Goal: Task Accomplishment & Management: Manage account settings

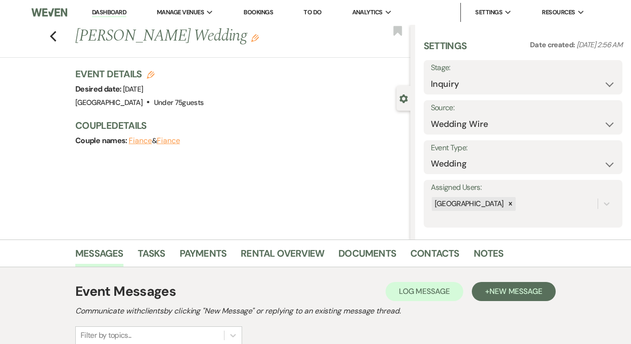
select select "3"
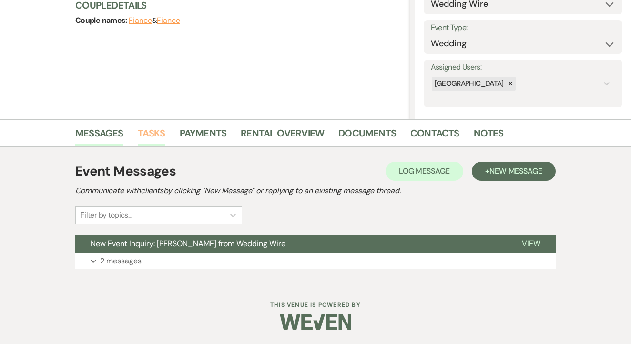
click at [158, 127] on link "Tasks" at bounding box center [152, 135] width 28 height 21
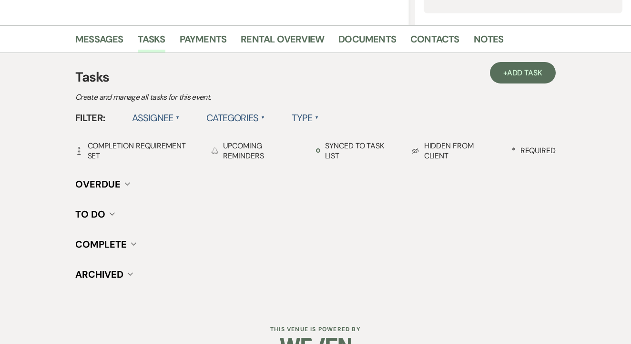
scroll to position [213, 0]
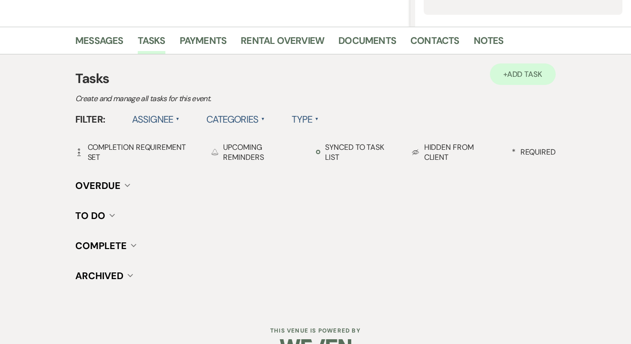
click at [490, 80] on link "+ Add Task" at bounding box center [523, 73] width 66 height 21
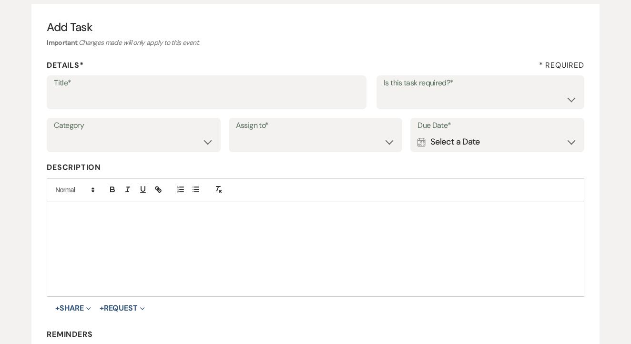
scroll to position [88, 0]
click at [305, 107] on input "Title*" at bounding box center [207, 100] width 306 height 19
type input "1st"
click at [491, 91] on select "Yes No" at bounding box center [481, 100] width 194 height 19
select select "false"
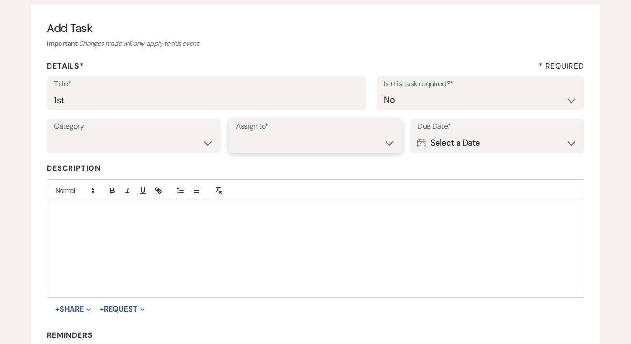
click at [366, 134] on select "Venue Client" at bounding box center [316, 143] width 160 height 19
select select "venueHost"
click at [472, 147] on div "Calendar Select a Date Expand" at bounding box center [498, 143] width 160 height 19
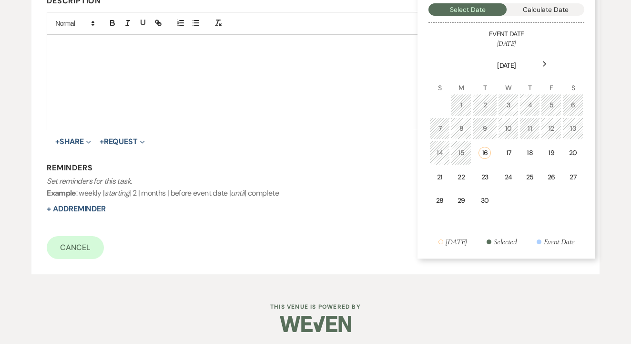
scroll to position [254, 0]
click at [556, 147] on td "19" at bounding box center [551, 154] width 21 height 24
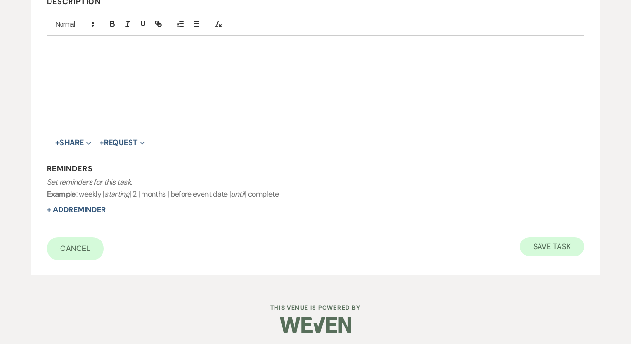
click at [558, 240] on button "Save Task" at bounding box center [552, 246] width 64 height 19
select select "3"
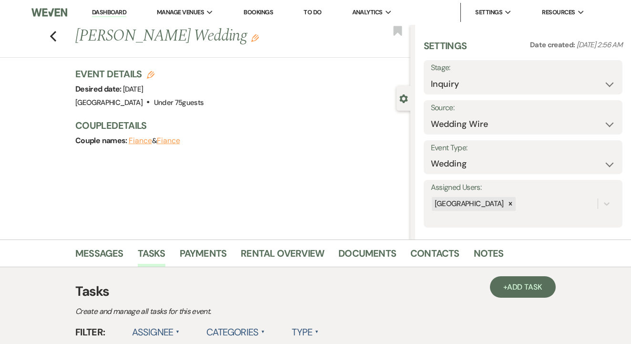
click at [111, 13] on link "Dashboard" at bounding box center [109, 12] width 34 height 9
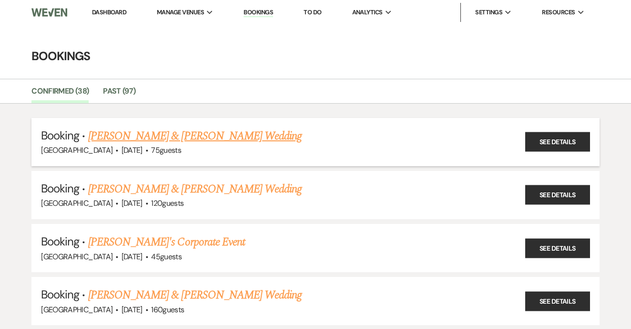
click at [239, 133] on link "[PERSON_NAME] & [PERSON_NAME] Wedding" at bounding box center [195, 135] width 214 height 17
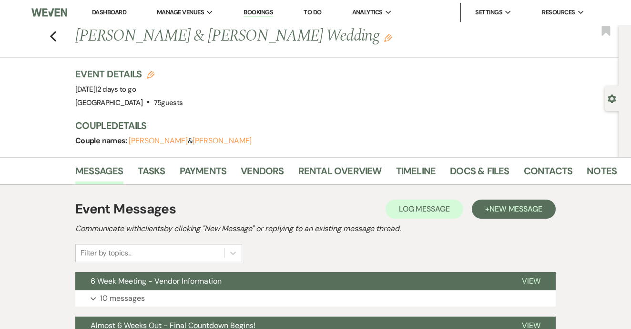
drag, startPoint x: 358, startPoint y: 38, endPoint x: 179, endPoint y: 23, distance: 179.9
click at [183, 25] on h1 "[PERSON_NAME] & [PERSON_NAME] Wedding Edit" at bounding box center [288, 36] width 427 height 23
click at [243, 95] on div "Event Details Edit Event Date: [DATE] | 2 days to go Venue: [GEOGRAPHIC_DATA] .…" at bounding box center [342, 88] width 534 height 42
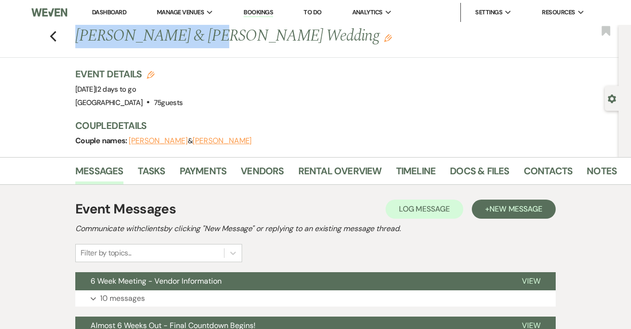
drag, startPoint x: 74, startPoint y: 36, endPoint x: 200, endPoint y: 29, distance: 126.6
click at [200, 29] on div "Previous [PERSON_NAME] & [PERSON_NAME] Wedding Edit" at bounding box center [343, 36] width 544 height 23
click at [289, 99] on div "Event Details Edit Event Date: [DATE] | 2 days to go Venue: [GEOGRAPHIC_DATA] .…" at bounding box center [342, 88] width 534 height 42
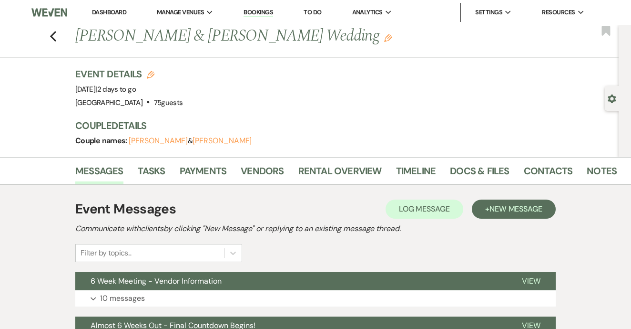
drag, startPoint x: 75, startPoint y: 35, endPoint x: 310, endPoint y: 39, distance: 235.2
click at [357, 39] on h1 "[PERSON_NAME] & [PERSON_NAME] Wedding Edit" at bounding box center [288, 36] width 427 height 23
copy h1 "[PERSON_NAME] & [PERSON_NAME] Wedding"
click at [542, 173] on link "Contacts" at bounding box center [548, 173] width 49 height 21
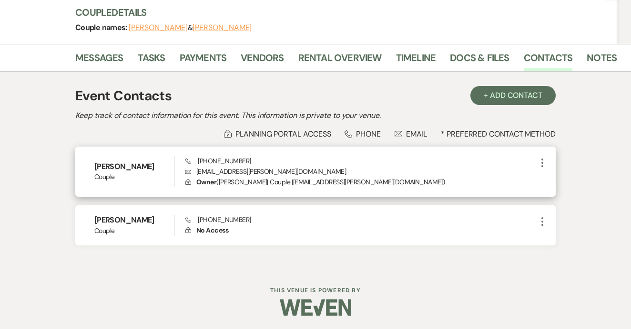
scroll to position [113, 0]
drag, startPoint x: 196, startPoint y: 173, endPoint x: 287, endPoint y: 175, distance: 91.6
click at [287, 175] on p "Envelope [EMAIL_ADDRESS][PERSON_NAME][DOMAIN_NAME]" at bounding box center [361, 171] width 351 height 10
copy p "[EMAIL_ADDRESS][PERSON_NAME][DOMAIN_NAME]"
drag, startPoint x: 196, startPoint y: 161, endPoint x: 277, endPoint y: 158, distance: 80.6
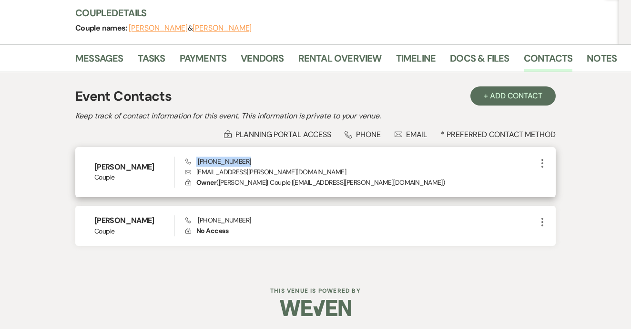
click at [277, 158] on div "Phone [PHONE_NUMBER] Envelope [EMAIL_ADDRESS][PERSON_NAME][DOMAIN_NAME] Lock Ow…" at bounding box center [361, 171] width 351 height 31
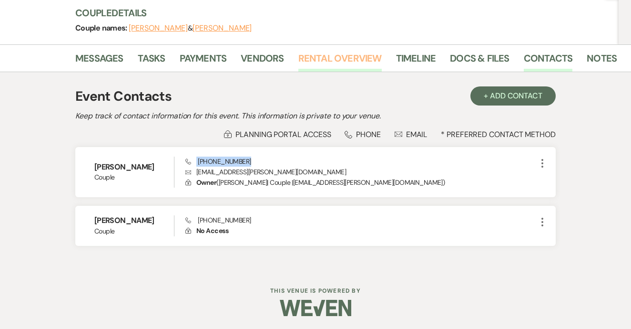
click at [334, 61] on link "Rental Overview" at bounding box center [340, 61] width 83 height 21
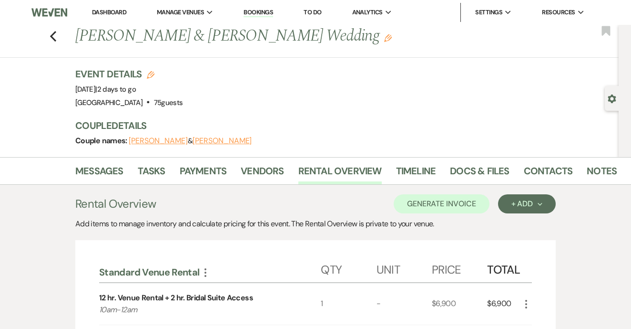
scroll to position [15, 0]
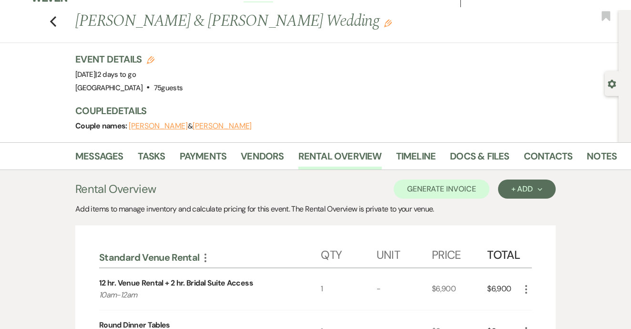
click at [280, 66] on div "Event Details Edit Event Date: [DATE] | 2 days to go Venue: [GEOGRAPHIC_DATA] .…" at bounding box center [342, 73] width 534 height 42
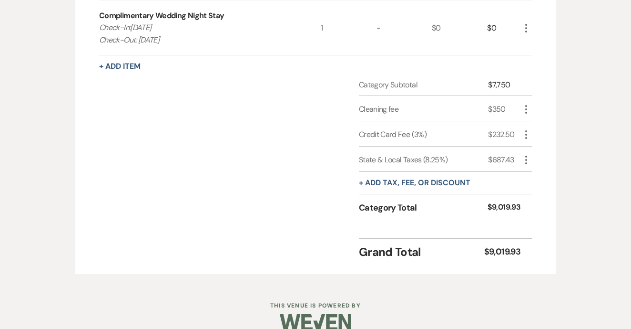
scroll to position [713, 0]
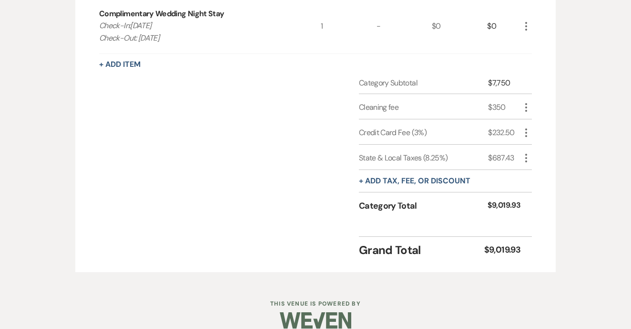
drag, startPoint x: 485, startPoint y: 125, endPoint x: 521, endPoint y: 128, distance: 36.9
click at [521, 128] on div "Credit Card Fee (3%) $232.50 More" at bounding box center [445, 131] width 173 height 25
copy div "$232.50"
drag, startPoint x: 486, startPoint y: 151, endPoint x: 521, endPoint y: 153, distance: 34.4
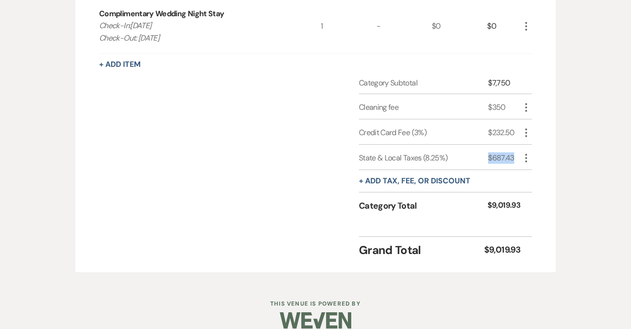
click at [521, 153] on div "State & Local Taxes (8.25%) $687.43 More" at bounding box center [445, 157] width 173 height 25
copy div "$687.43"
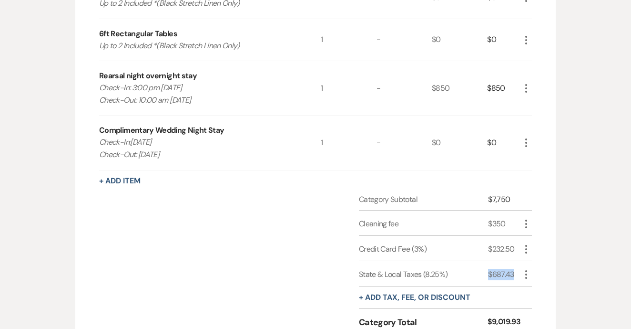
scroll to position [595, 0]
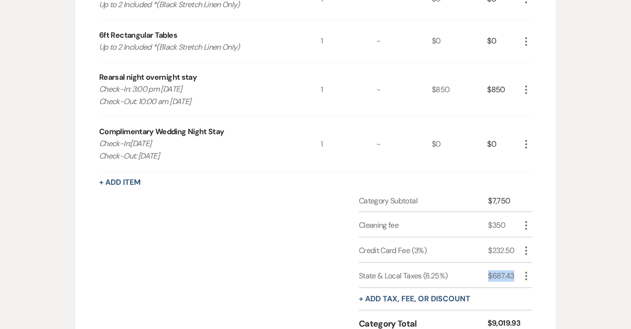
drag, startPoint x: 98, startPoint y: 85, endPoint x: 212, endPoint y: 101, distance: 115.0
click at [212, 101] on div "Standard Venue Rental More Qty Unit Price Total 12 hr. Venue Rental + 2 hr. Bri…" at bounding box center [315, 17] width 481 height 744
copy p "Check-In: 3:00 pm [DATE] Check-Out: 10:00 am [DATE]"
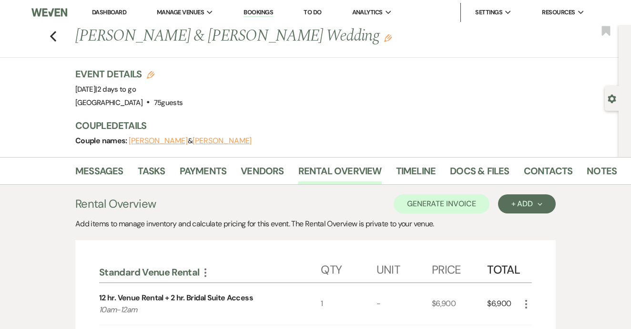
scroll to position [0, 0]
click at [207, 173] on link "Payments" at bounding box center [203, 173] width 47 height 21
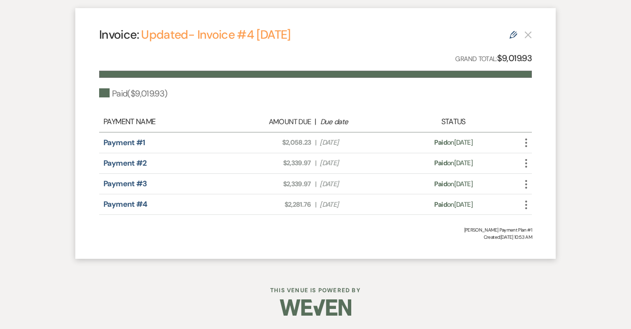
scroll to position [269, 0]
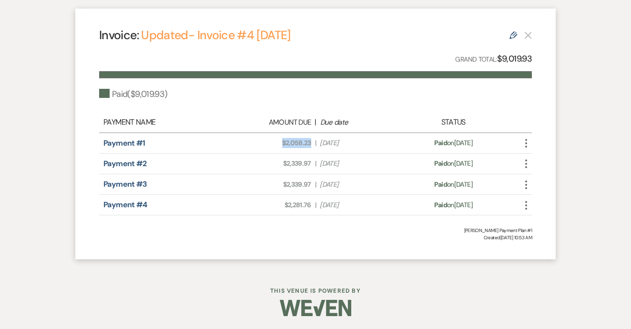
drag, startPoint x: 280, startPoint y: 144, endPoint x: 315, endPoint y: 143, distance: 34.3
click at [315, 143] on div "Amount Due: $2,058.23 | Due Date Jan 23, 2025" at bounding box center [316, 143] width 170 height 10
copy span "$2,058.23"
click at [190, 175] on div "Payment #3 Amount Due: $2,339.97 | Due Date Jun 5, 2025 Payment status: Paid on…" at bounding box center [315, 184] width 433 height 21
click at [129, 162] on link "Payment #2" at bounding box center [124, 163] width 43 height 10
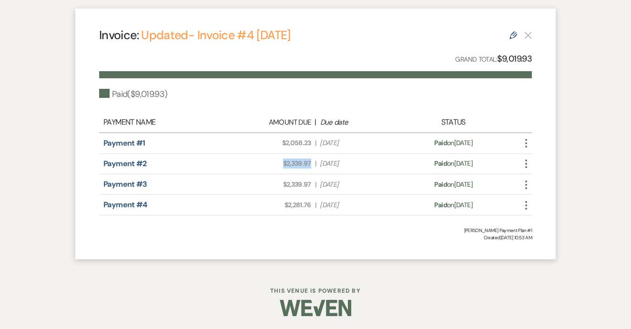
drag, startPoint x: 282, startPoint y: 163, endPoint x: 310, endPoint y: 163, distance: 27.7
click at [313, 163] on div "Amount Due: $2,339.97 | Due Date Apr 1, 2025" at bounding box center [316, 163] width 170 height 10
copy span "$2,339.97"
click at [278, 189] on div "Payment #3 Amount Due: $2,339.97 | Due Date Jun 5, 2025 Payment status: Paid on…" at bounding box center [315, 184] width 433 height 21
drag, startPoint x: 277, startPoint y: 183, endPoint x: 314, endPoint y: 183, distance: 37.2
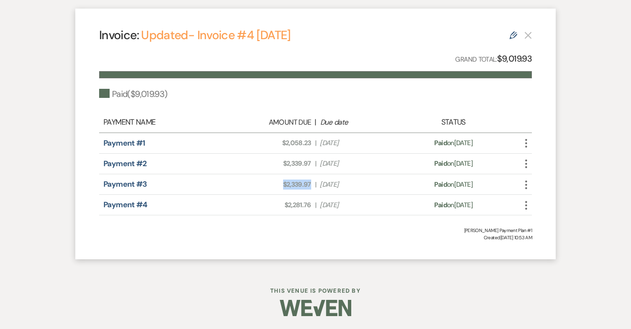
click at [314, 183] on div "Amount Due: $2,339.97 | Due Date Jun 5, 2025" at bounding box center [316, 184] width 170 height 10
copy span "$2,339.97"
drag, startPoint x: 282, startPoint y: 205, endPoint x: 315, endPoint y: 205, distance: 32.9
click at [316, 205] on div "Amount Due: $2,281.76 | Due Date Jul 24, 2025" at bounding box center [316, 205] width 170 height 10
copy div "$2,281.76 |"
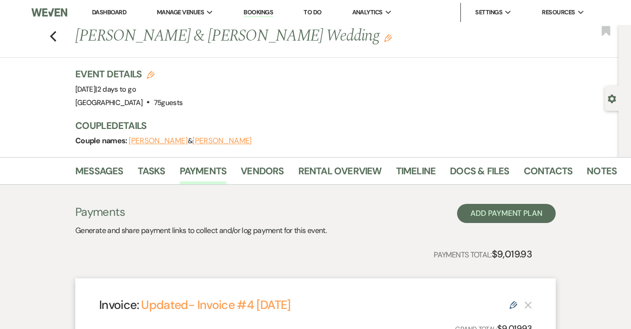
scroll to position [0, 0]
click at [50, 34] on icon "Previous" at bounding box center [53, 36] width 7 height 11
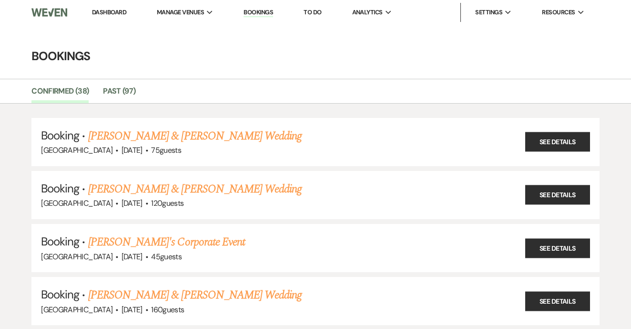
scroll to position [83, 0]
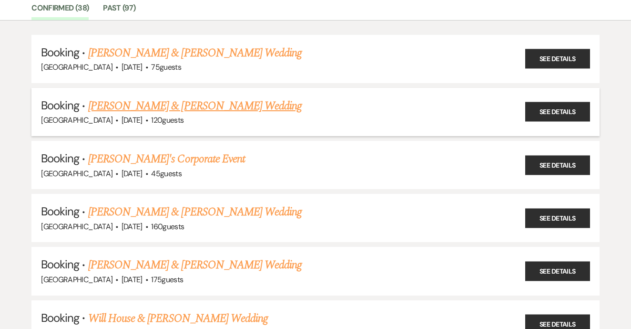
click at [235, 106] on link "Eric Goodman & Eunice De Leon's Wedding" at bounding box center [195, 105] width 214 height 17
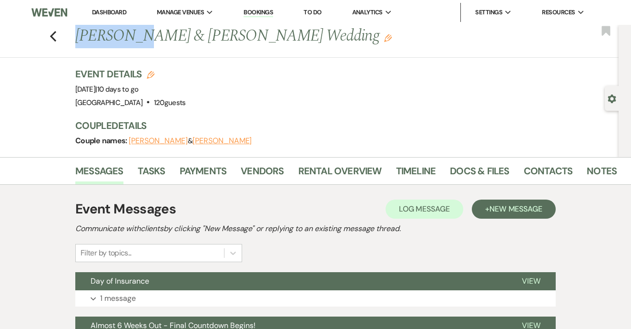
drag, startPoint x: 74, startPoint y: 38, endPoint x: 142, endPoint y: 38, distance: 68.2
click at [142, 38] on div "Previous Eric Goodman & Eunice De Leon's Wedding Edit" at bounding box center [343, 36] width 544 height 23
click at [239, 73] on div "Event Details Edit Event Date: Saturday, September 27th, 2025 | 10 days to go V…" at bounding box center [342, 88] width 534 height 42
drag, startPoint x: 343, startPoint y: 36, endPoint x: 122, endPoint y: 35, distance: 221.3
click at [79, 39] on h1 "Eric Goodman & Eunice De Leon's Wedding Edit" at bounding box center [288, 36] width 427 height 23
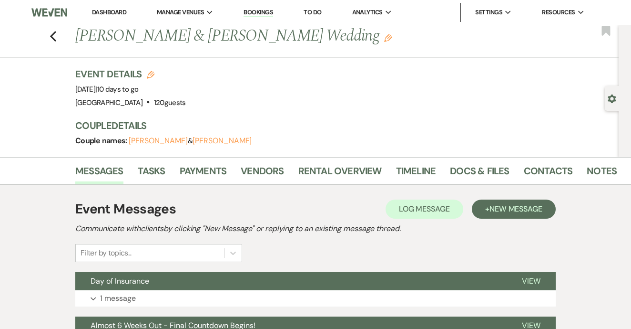
copy h1 "Eric Goodman & Eunice De Leon's Wedding"
click at [322, 173] on link "Rental Overview" at bounding box center [340, 173] width 83 height 21
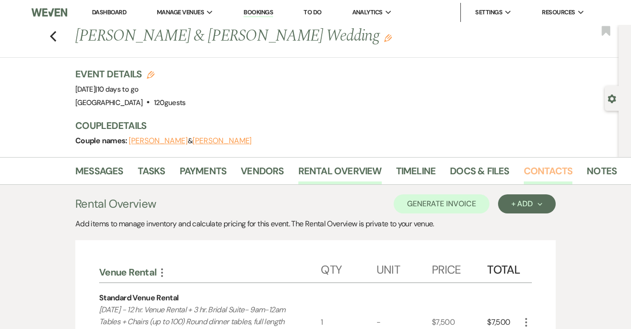
click at [545, 167] on link "Contacts" at bounding box center [548, 173] width 49 height 21
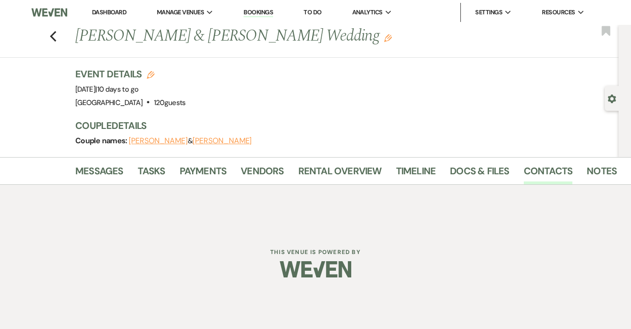
click at [312, 98] on div "Event Details Edit Event Date: Saturday, September 27th, 2025 | 10 days to go V…" at bounding box center [342, 88] width 534 height 42
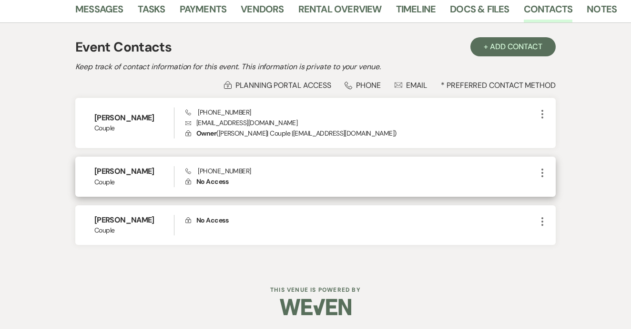
scroll to position [161, 0]
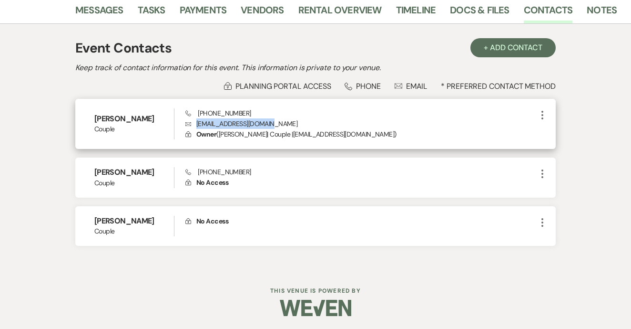
drag, startPoint x: 195, startPoint y: 123, endPoint x: 279, endPoint y: 124, distance: 84.4
click at [279, 124] on p "Envelope egoodman0924@gmail.com" at bounding box center [361, 123] width 351 height 10
drag, startPoint x: 196, startPoint y: 114, endPoint x: 249, endPoint y: 116, distance: 53.0
click at [249, 116] on div "Phone (817) 617-6645 Envelope egoodman0924@gmail.com Lock Owner ( Eunice De Leo…" at bounding box center [361, 123] width 351 height 31
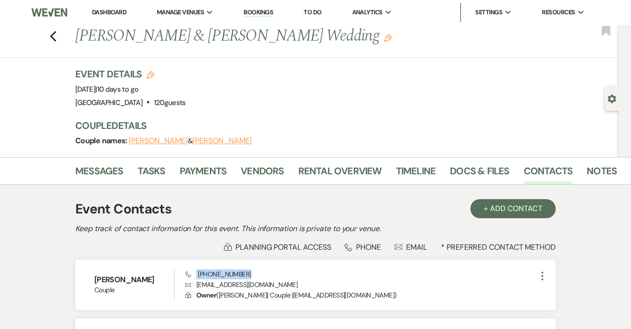
scroll to position [0, 0]
click at [337, 181] on link "Rental Overview" at bounding box center [340, 173] width 83 height 21
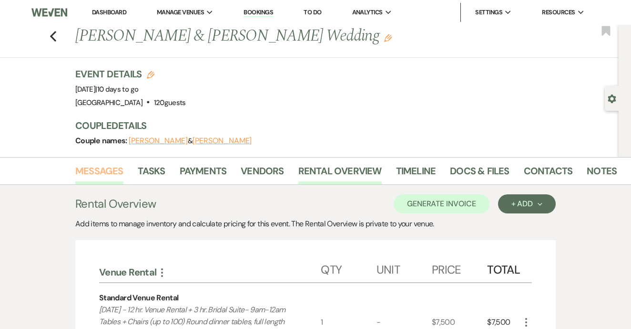
click at [107, 171] on link "Messages" at bounding box center [99, 173] width 48 height 21
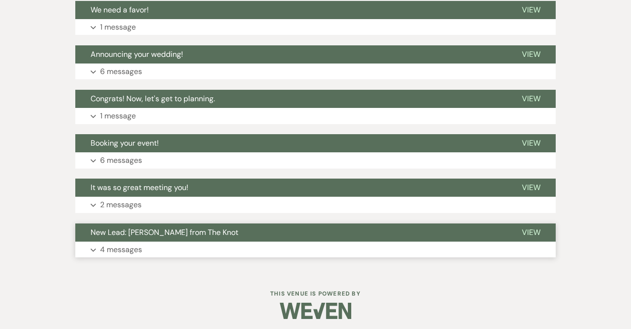
scroll to position [626, 0]
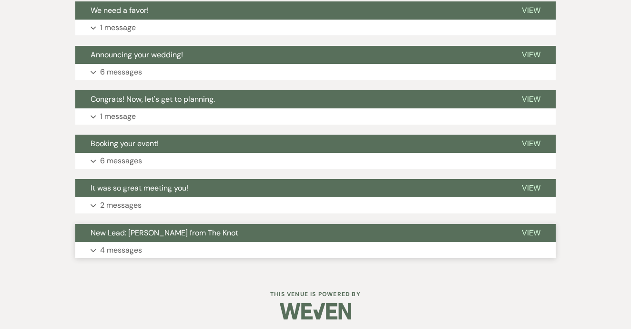
click at [281, 224] on button "New Lead: Eunice De Leon from The Knot" at bounding box center [291, 233] width 432 height 18
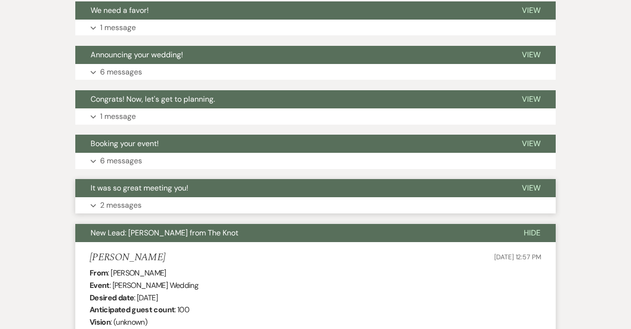
click at [293, 197] on button "Expand 2 messages" at bounding box center [315, 205] width 481 height 16
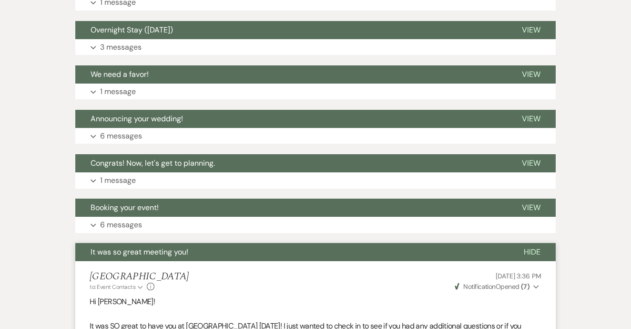
scroll to position [542, 0]
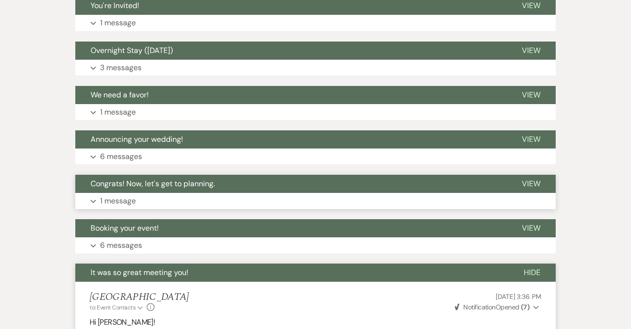
click at [293, 196] on button "Expand 1 message" at bounding box center [315, 201] width 481 height 16
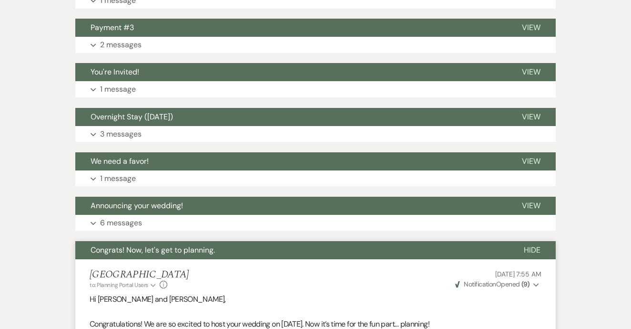
scroll to position [473, 0]
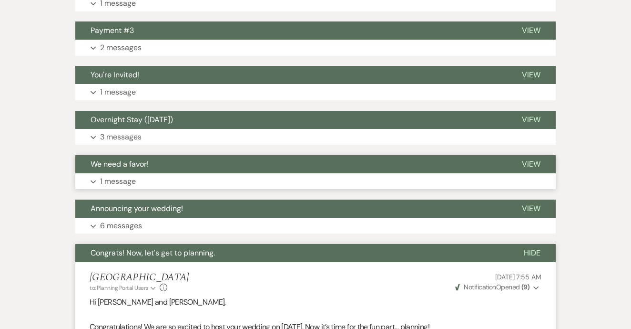
click at [300, 173] on button "Expand 1 message" at bounding box center [315, 181] width 481 height 16
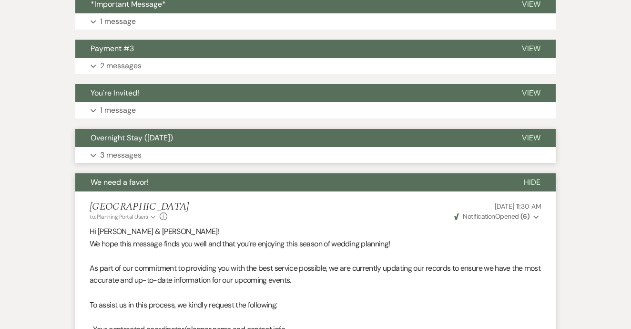
scroll to position [27, 0]
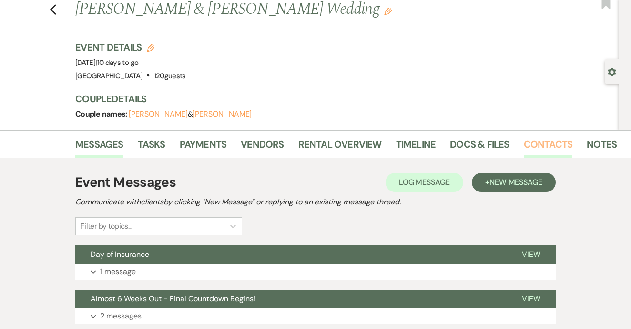
click at [551, 142] on link "Contacts" at bounding box center [548, 146] width 49 height 21
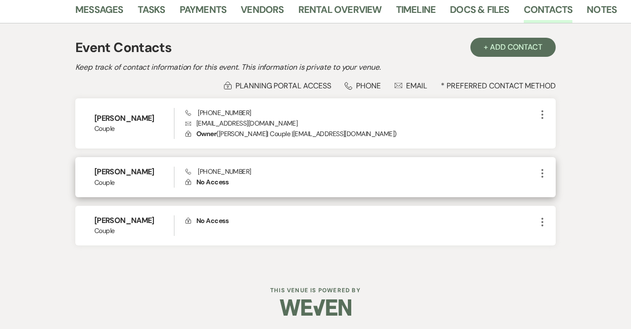
scroll to position [161, 0]
drag, startPoint x: 196, startPoint y: 172, endPoint x: 265, endPoint y: 171, distance: 69.2
click at [265, 171] on div "Phone (817) 893-8285 Lock No Access" at bounding box center [361, 177] width 351 height 21
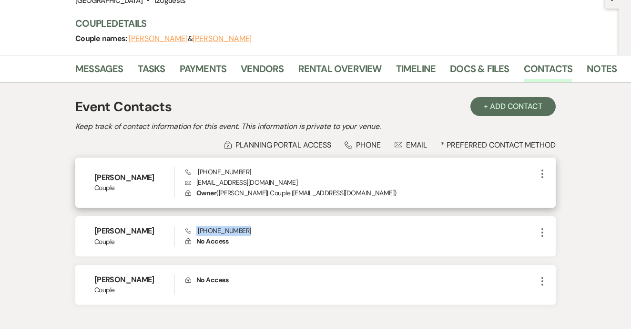
scroll to position [88, 0]
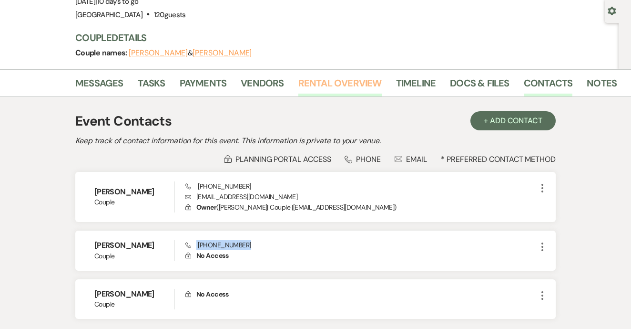
click at [330, 87] on link "Rental Overview" at bounding box center [340, 85] width 83 height 21
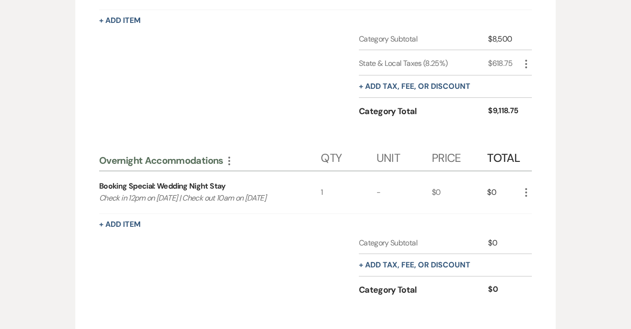
scroll to position [381, 0]
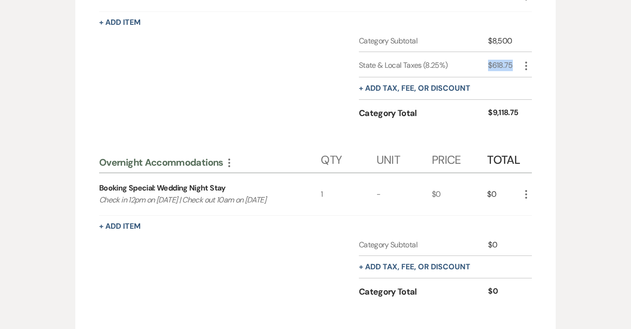
drag, startPoint x: 488, startPoint y: 62, endPoint x: 515, endPoint y: 65, distance: 27.3
click at [515, 65] on div "State & Local Taxes (8.25%) $618.75 More" at bounding box center [445, 64] width 173 height 25
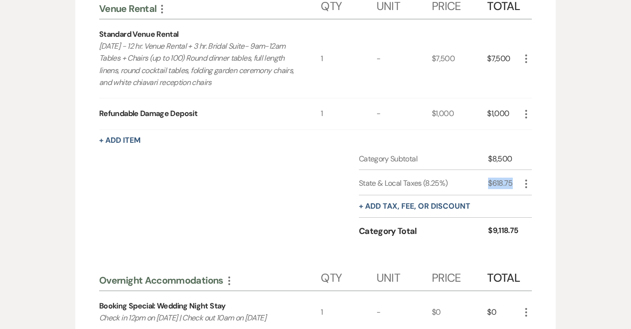
scroll to position [263, 0]
click at [335, 106] on div "1" at bounding box center [348, 113] width 55 height 31
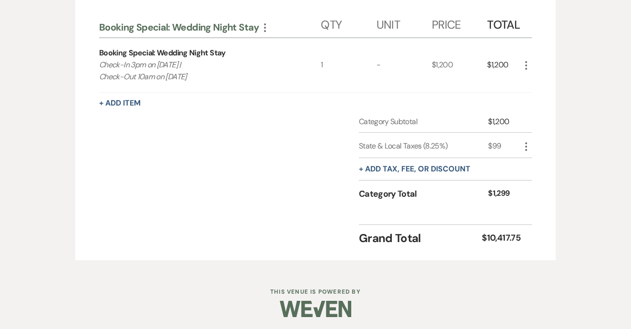
scroll to position [694, 0]
drag, startPoint x: 99, startPoint y: 67, endPoint x: 214, endPoint y: 78, distance: 115.9
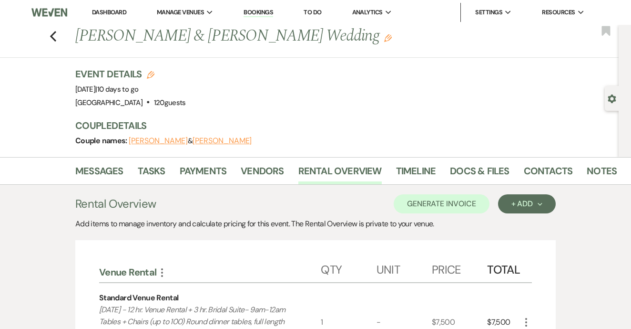
scroll to position [0, 0]
click at [212, 167] on link "Payments" at bounding box center [203, 173] width 47 height 21
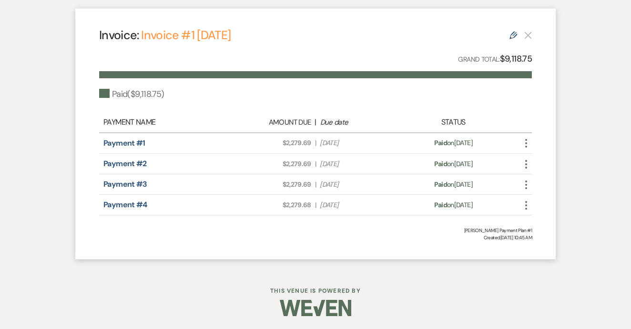
scroll to position [475, 0]
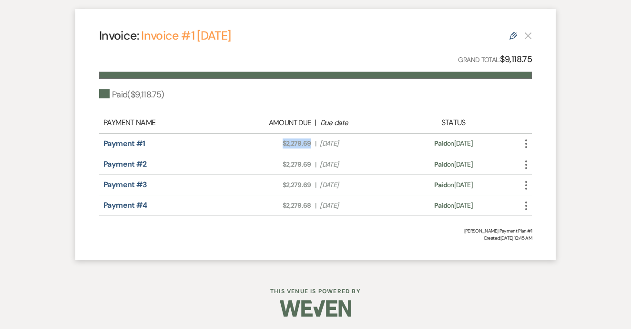
drag, startPoint x: 281, startPoint y: 143, endPoint x: 313, endPoint y: 145, distance: 31.6
click at [313, 145] on div "Amount Due: $2,279.69 | Due Date Feb 26, 2024" at bounding box center [316, 143] width 170 height 10
drag, startPoint x: 280, startPoint y: 161, endPoint x: 315, endPoint y: 161, distance: 35.3
click at [315, 161] on div "Amount Due: $2,279.69 | Due Date Mar 31, 2025" at bounding box center [316, 164] width 170 height 10
drag, startPoint x: 280, startPoint y: 186, endPoint x: 313, endPoint y: 187, distance: 32.4
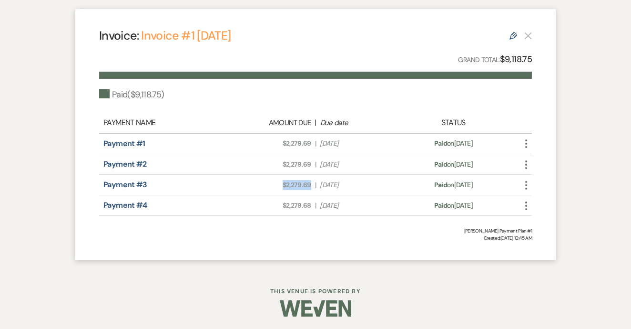
click at [313, 187] on div "Amount Due: $2,279.69 | Due Date May 30, 2025" at bounding box center [316, 185] width 170 height 10
drag, startPoint x: 281, startPoint y: 204, endPoint x: 313, endPoint y: 204, distance: 32.4
click at [314, 204] on div "Amount Due: $2,279.68 | Due Date Jul 29, 2025" at bounding box center [316, 205] width 170 height 10
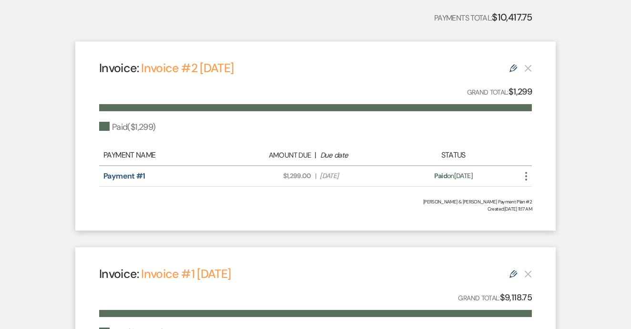
scroll to position [235, 0]
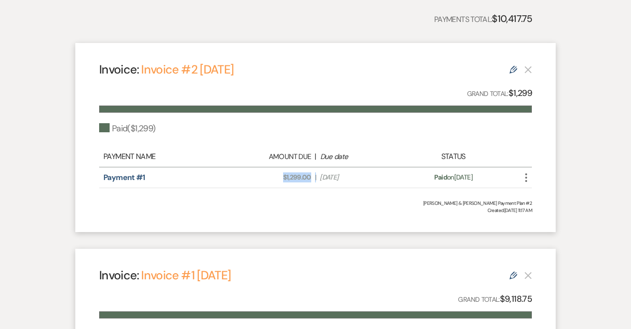
drag, startPoint x: 279, startPoint y: 177, endPoint x: 317, endPoint y: 177, distance: 37.2
click at [317, 177] on div "Amount Due: $1,299.00 | Due Date Jul 2, 2025" at bounding box center [316, 177] width 170 height 10
click at [297, 210] on span "Created: Jun 25, 2025, 11:17 AM" at bounding box center [315, 210] width 433 height 7
drag, startPoint x: 282, startPoint y: 180, endPoint x: 305, endPoint y: 177, distance: 23.1
click at [314, 176] on div "Amount Due: $1,299.00 | Due Date Jul 2, 2025" at bounding box center [316, 177] width 170 height 10
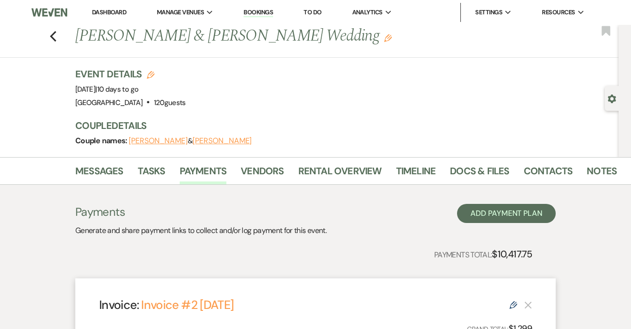
scroll to position [0, 0]
click at [48, 35] on div "Previous Eric Goodman & Eunice De Leon's Wedding Edit Bookmark" at bounding box center [307, 41] width 624 height 33
click at [54, 35] on icon "Previous" at bounding box center [53, 36] width 7 height 11
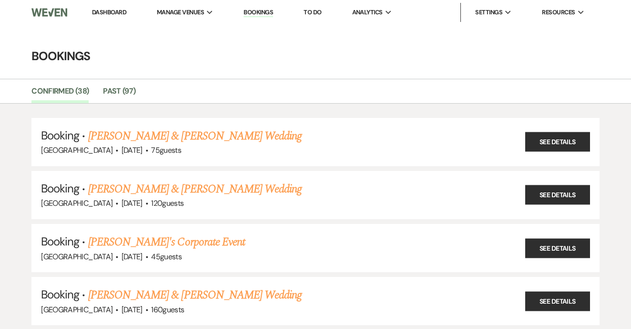
scroll to position [83, 0]
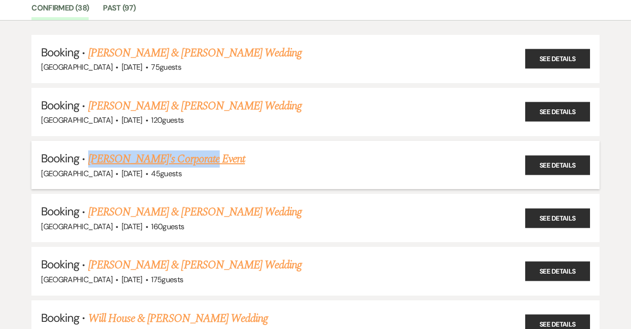
drag, startPoint x: 212, startPoint y: 158, endPoint x: 89, endPoint y: 156, distance: 123.1
click at [89, 156] on h5 "Booking · Tristan's Corporate Event" at bounding box center [315, 158] width 549 height 17
click at [134, 155] on link "Tristan's Corporate Event" at bounding box center [166, 158] width 157 height 17
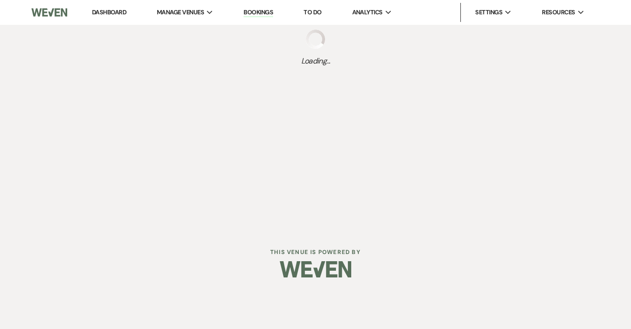
select select "12"
select select "9"
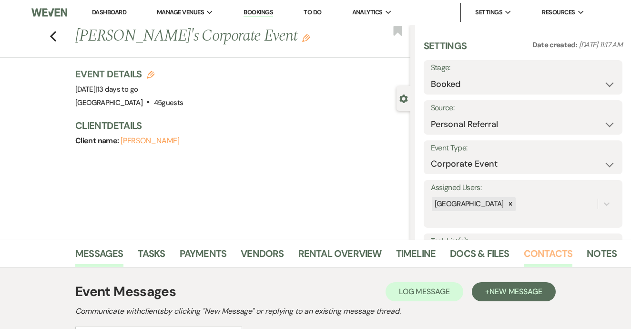
click at [524, 250] on link "Contacts" at bounding box center [548, 256] width 49 height 21
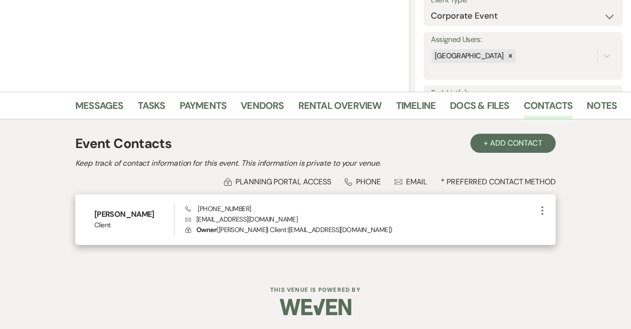
scroll to position [147, 0]
drag, startPoint x: 194, startPoint y: 220, endPoint x: 280, endPoint y: 215, distance: 86.5
click at [280, 215] on p "Envelope tevans@plexusgroupe.com" at bounding box center [361, 219] width 351 height 10
drag, startPoint x: 197, startPoint y: 209, endPoint x: 258, endPoint y: 208, distance: 61.1
click at [258, 208] on div "Phone (817) 565-2028 Envelope tevans@plexusgroupe.com Lock Owner ( Tristan | Cl…" at bounding box center [361, 219] width 351 height 31
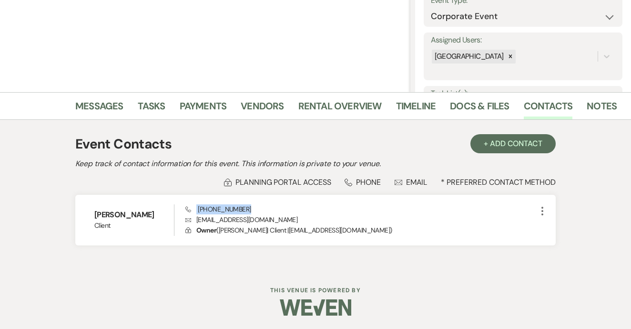
click at [323, 119] on div "Messages Tasks Payments Vendors Rental Overview Timeline Docs & Files Contacts …" at bounding box center [315, 106] width 631 height 28
click at [323, 111] on link "Rental Overview" at bounding box center [340, 108] width 83 height 21
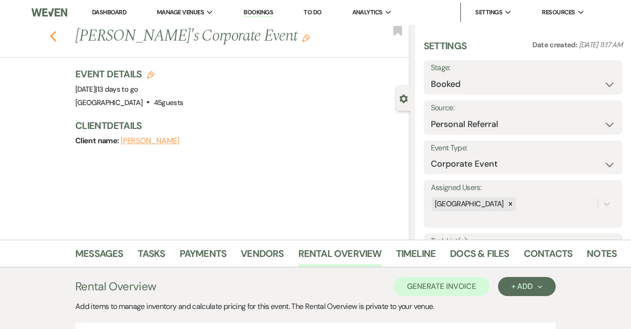
click at [51, 38] on icon "Previous" at bounding box center [53, 36] width 7 height 11
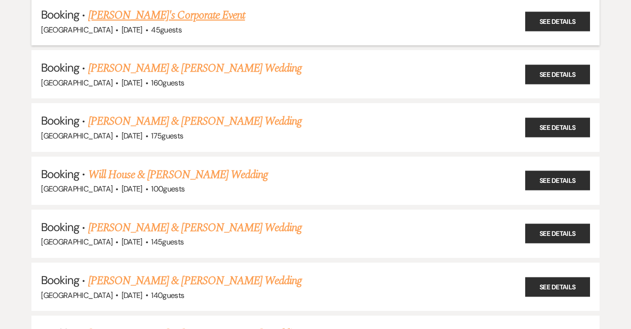
scroll to position [246, 0]
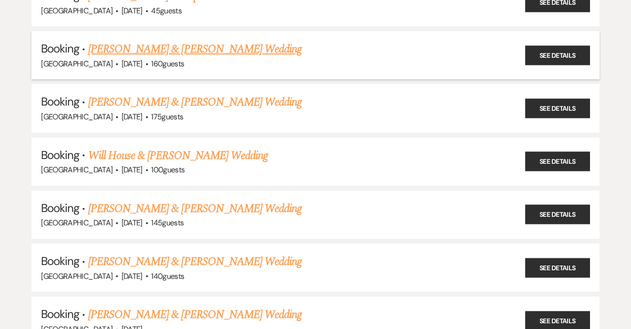
drag, startPoint x: 311, startPoint y: 49, endPoint x: 116, endPoint y: 43, distance: 194.7
click at [88, 46] on h5 "Booking · Jenna Castaneda & Travis McClure's Wedding" at bounding box center [315, 49] width 549 height 17
click at [189, 41] on link "Jenna Castaneda & Travis McClure's Wedding" at bounding box center [195, 49] width 214 height 17
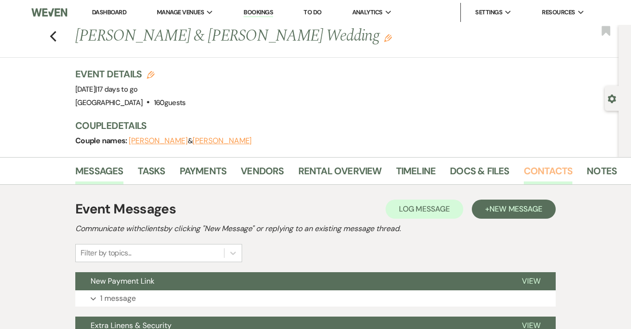
click at [541, 177] on link "Contacts" at bounding box center [548, 173] width 49 height 21
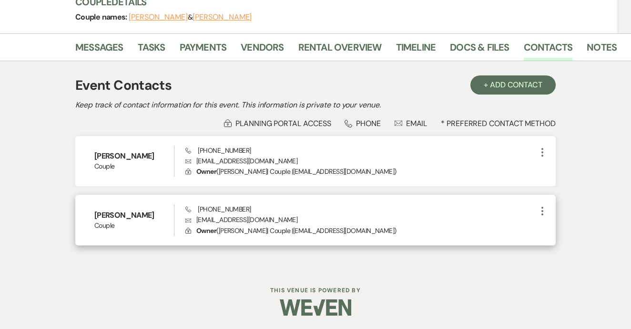
scroll to position [123, 0]
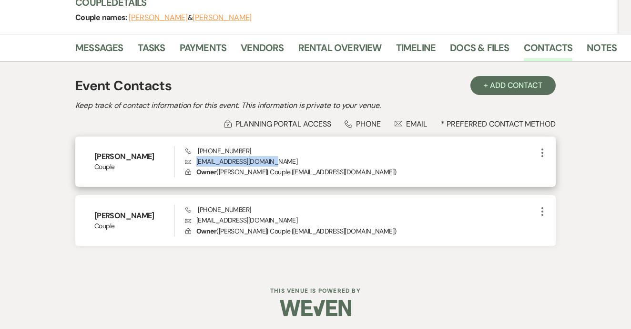
drag, startPoint x: 196, startPoint y: 161, endPoint x: 289, endPoint y: 162, distance: 92.5
click at [289, 162] on p "Envelope jennaleighhh1@gmail.com" at bounding box center [361, 161] width 351 height 10
drag, startPoint x: 197, startPoint y: 150, endPoint x: 264, endPoint y: 151, distance: 66.3
click at [264, 151] on div "Phone (512) 657-6738 Envelope jennaleighhh1@gmail.com Lock Owner ( Jenna Castan…" at bounding box center [361, 161] width 351 height 31
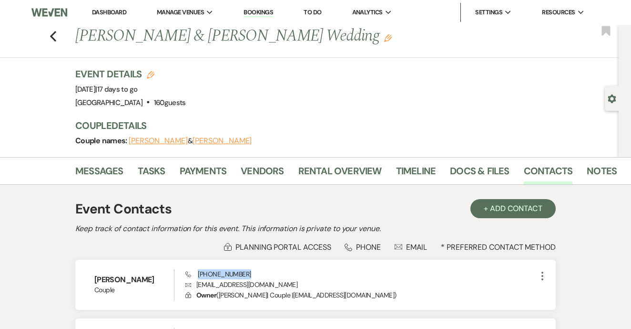
scroll to position [0, 0]
click at [322, 178] on link "Rental Overview" at bounding box center [340, 173] width 83 height 21
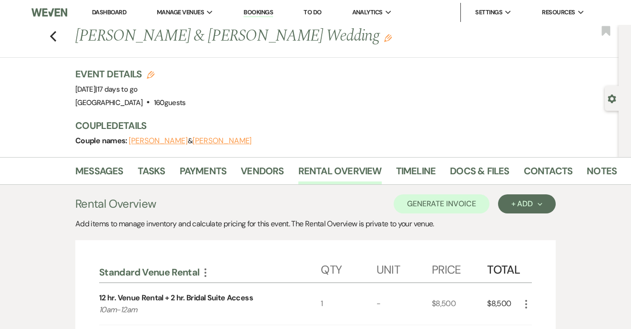
click at [516, 177] on li "Docs & Files" at bounding box center [486, 172] width 73 height 23
click at [537, 174] on link "Contacts" at bounding box center [548, 173] width 49 height 21
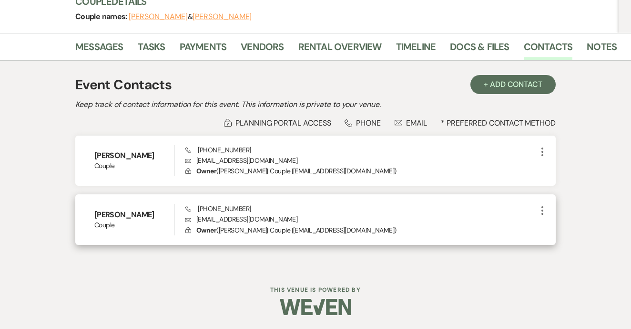
scroll to position [123, 0]
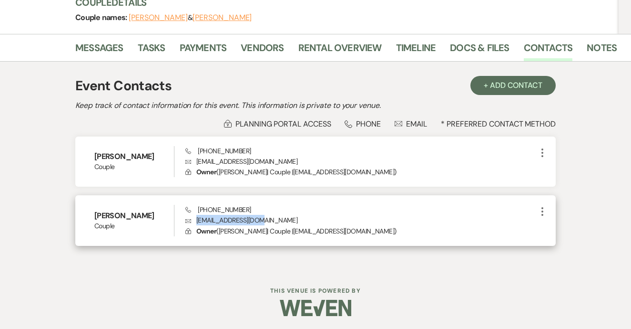
drag, startPoint x: 196, startPoint y: 223, endPoint x: 286, endPoint y: 215, distance: 89.6
click at [286, 215] on p "Envelope tmcclure4@yahoo.com" at bounding box center [361, 220] width 351 height 10
drag, startPoint x: 195, startPoint y: 208, endPoint x: 262, endPoint y: 206, distance: 66.8
click at [262, 206] on div "Phone (214) 533-4542 Envelope tmcclure4@yahoo.com Lock Owner ( Travis McClure |…" at bounding box center [361, 220] width 351 height 31
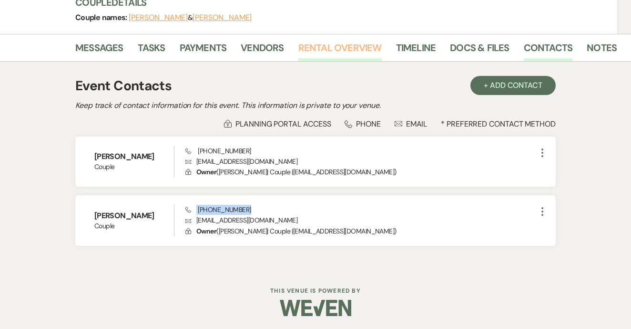
click at [322, 52] on link "Rental Overview" at bounding box center [340, 50] width 83 height 21
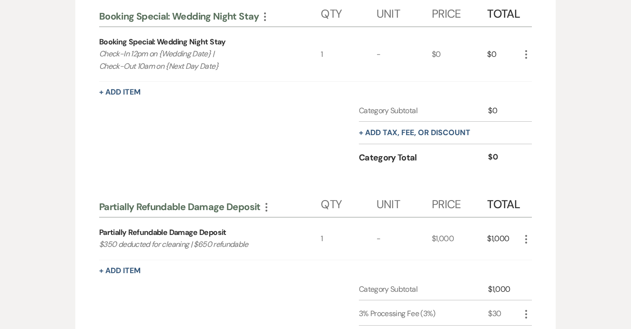
scroll to position [813, 0]
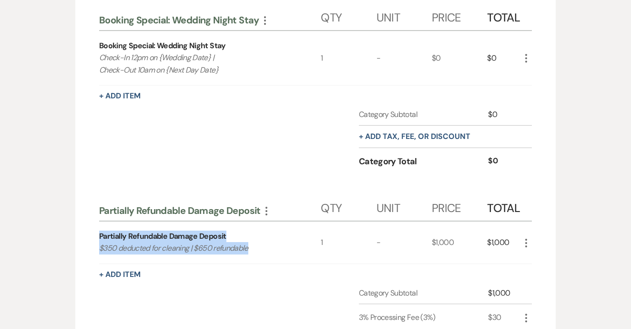
drag, startPoint x: 99, startPoint y: 230, endPoint x: 231, endPoint y: 243, distance: 132.7
click at [262, 243] on div "Standard Venue Rental More Qty Unit Price Total 12 hr. Venue Rental + 2 hr. Bri…" at bounding box center [315, 58] width 481 height 1263
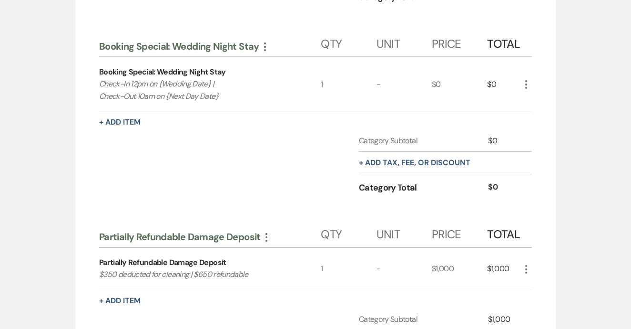
scroll to position [786, 0]
drag, startPoint x: 101, startPoint y: 69, endPoint x: 239, endPoint y: 98, distance: 141.8
click at [239, 98] on div "Booking Special: Wedding Night Stay Check-In 12pm on {Wedding Date} | Check-Out…" at bounding box center [210, 84] width 222 height 54
drag, startPoint x: 99, startPoint y: 69, endPoint x: 226, endPoint y: 91, distance: 129.3
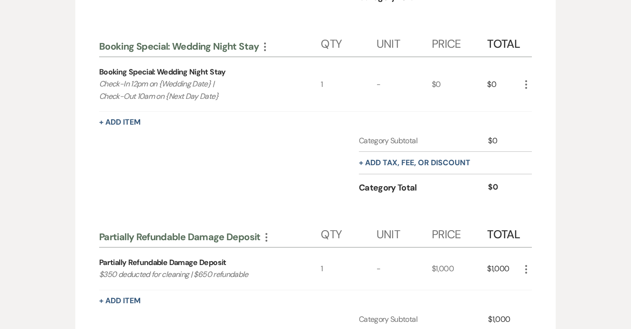
click at [226, 91] on div "Standard Venue Rental More Qty Unit Price Total 12 hr. Venue Rental + 2 hr. Bri…" at bounding box center [315, 84] width 481 height 1263
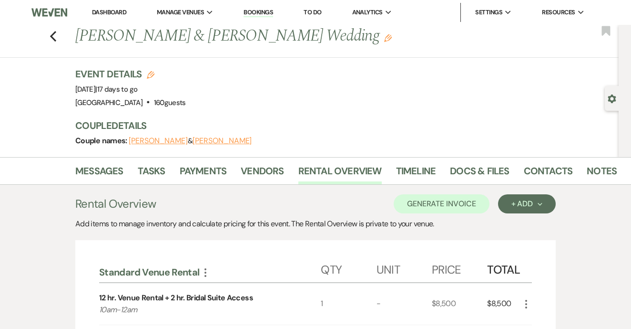
scroll to position [0, 0]
click at [216, 178] on link "Payments" at bounding box center [203, 173] width 47 height 21
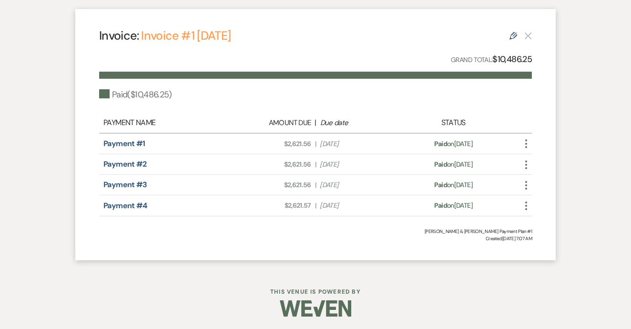
scroll to position [680, 0]
click at [278, 143] on span "Amount Due: $2,621.56" at bounding box center [273, 144] width 75 height 10
drag, startPoint x: 280, startPoint y: 164, endPoint x: 316, endPoint y: 163, distance: 35.8
click at [316, 163] on div "Amount Due: $2,621.56 | Due Date Apr 7, 2025" at bounding box center [316, 165] width 170 height 10
click at [211, 236] on span "Created: Jul 01, 2024, 7:07 AM" at bounding box center [315, 238] width 433 height 7
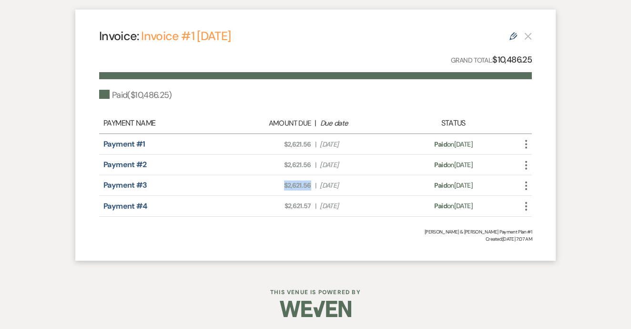
drag, startPoint x: 283, startPoint y: 182, endPoint x: 312, endPoint y: 181, distance: 29.1
click at [312, 181] on div "Amount Due: $2,621.56 | Due Date Jun 6, 2025" at bounding box center [316, 185] width 170 height 10
click at [256, 238] on span "Created: Jul 01, 2024, 7:07 AM" at bounding box center [315, 238] width 433 height 7
drag, startPoint x: 281, startPoint y: 205, endPoint x: 315, endPoint y: 205, distance: 34.3
click at [315, 205] on div "Amount Due: $2,621.57 | Due Date Aug 5, 2025" at bounding box center [316, 206] width 170 height 10
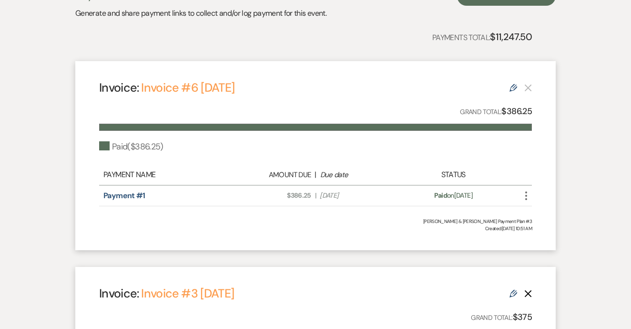
scroll to position [221, 0]
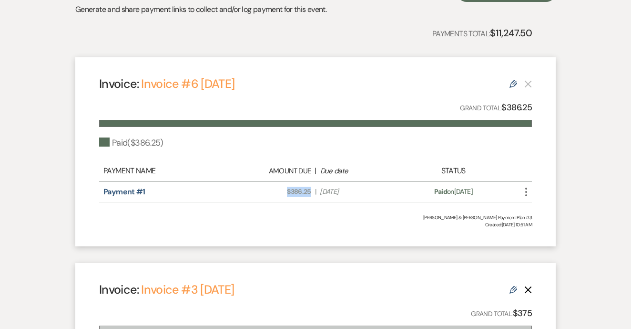
drag, startPoint x: 284, startPoint y: 188, endPoint x: 314, endPoint y: 190, distance: 29.6
click at [314, 190] on div "Amount Due: $386.25 | Due Date Jul 3, 2024" at bounding box center [316, 191] width 170 height 10
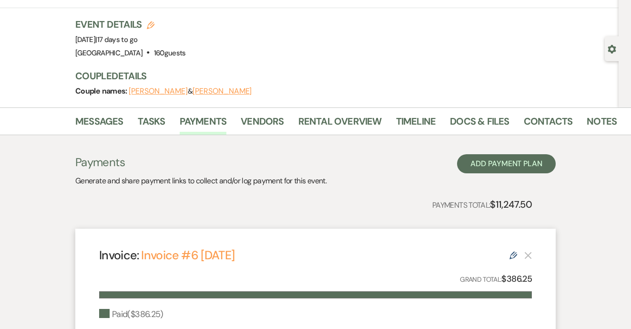
scroll to position [39, 0]
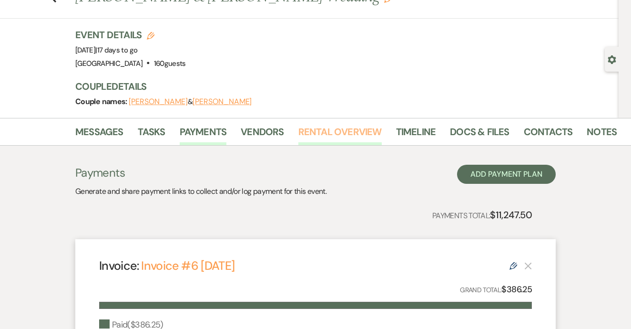
click at [345, 131] on link "Rental Overview" at bounding box center [340, 134] width 83 height 21
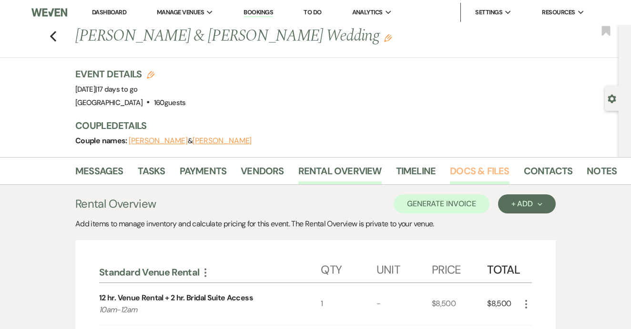
click at [475, 173] on link "Docs & Files" at bounding box center [479, 173] width 59 height 21
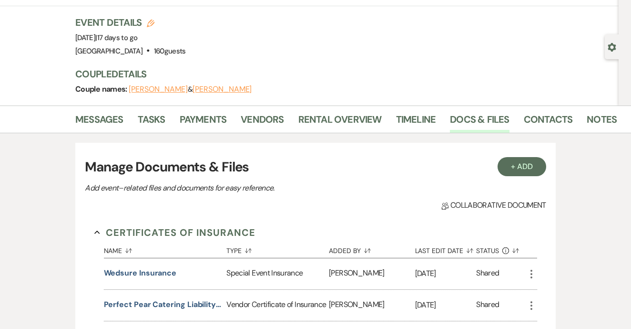
scroll to position [46, 0]
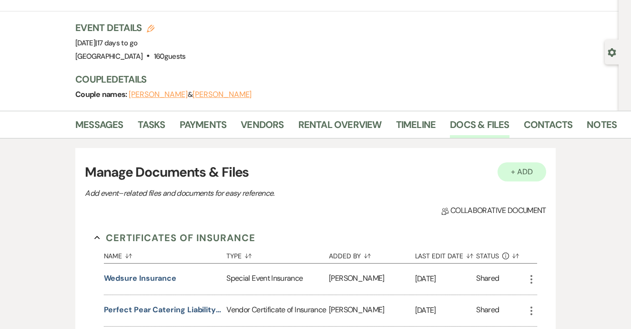
click at [527, 172] on button "+ Add" at bounding box center [522, 171] width 49 height 19
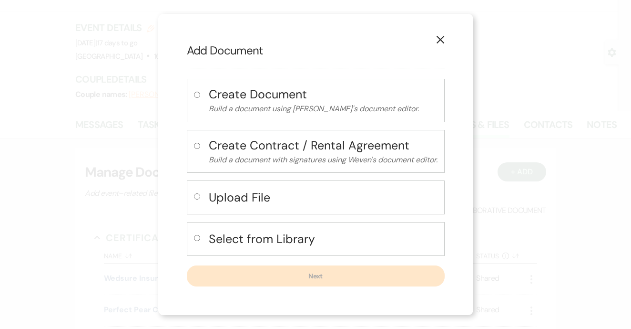
click at [197, 239] on input "radio" at bounding box center [197, 238] width 6 height 6
radio input "true"
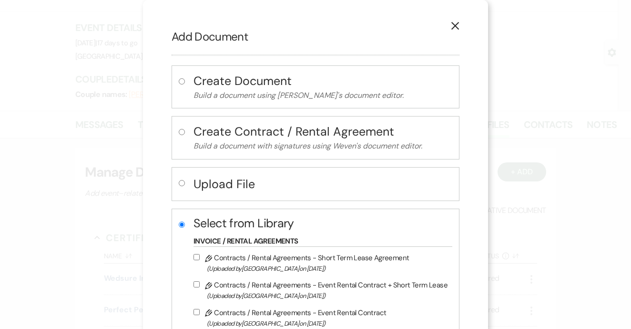
scroll to position [0, 0]
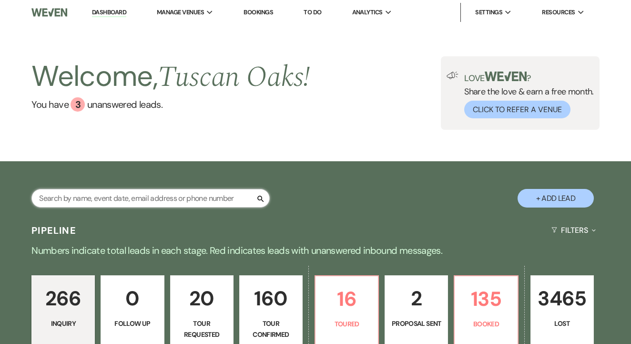
click at [189, 198] on input "text" at bounding box center [150, 198] width 238 height 19
type input "ellie"
select select "8"
select select "6"
select select "8"
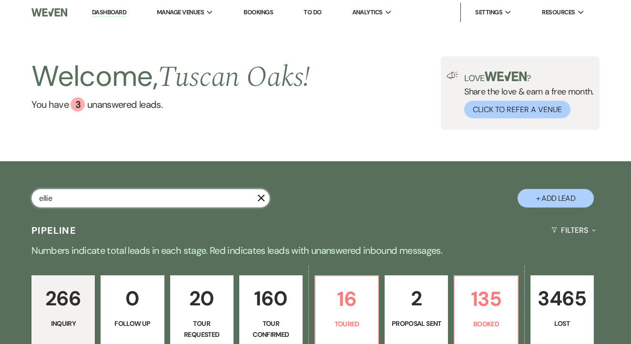
select select "5"
select select "8"
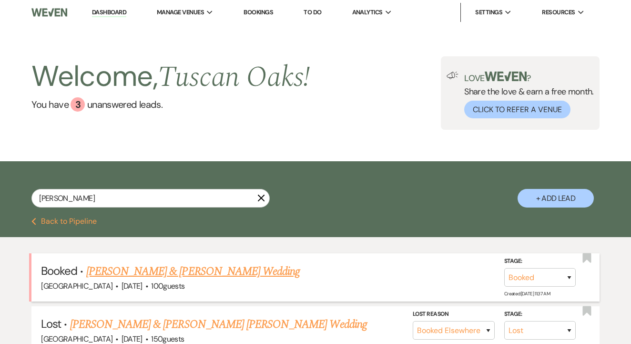
drag, startPoint x: 189, startPoint y: 198, endPoint x: 228, endPoint y: 269, distance: 81.1
click at [228, 269] on link "[PERSON_NAME] & [PERSON_NAME] Wedding" at bounding box center [193, 271] width 214 height 17
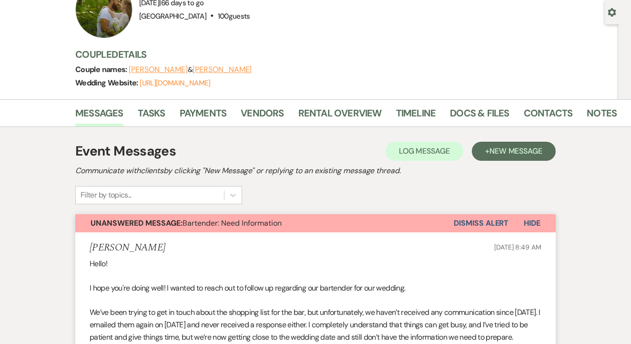
scroll to position [12, 0]
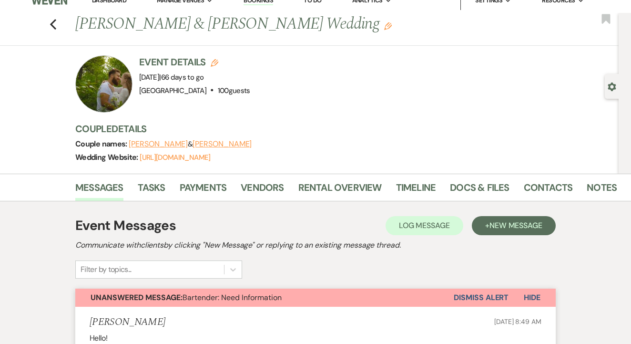
click at [475, 296] on button "Dismiss Alert" at bounding box center [481, 298] width 55 height 18
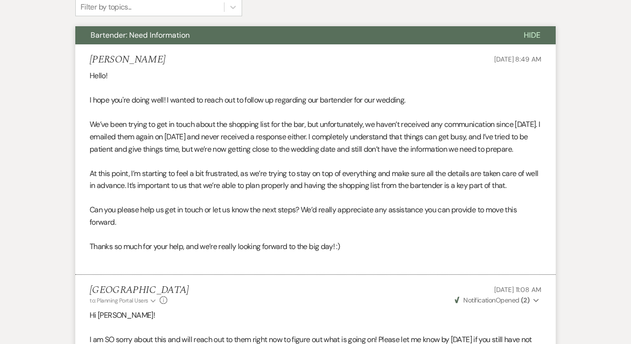
scroll to position [277, 0]
